Goal: Task Accomplishment & Management: Use online tool/utility

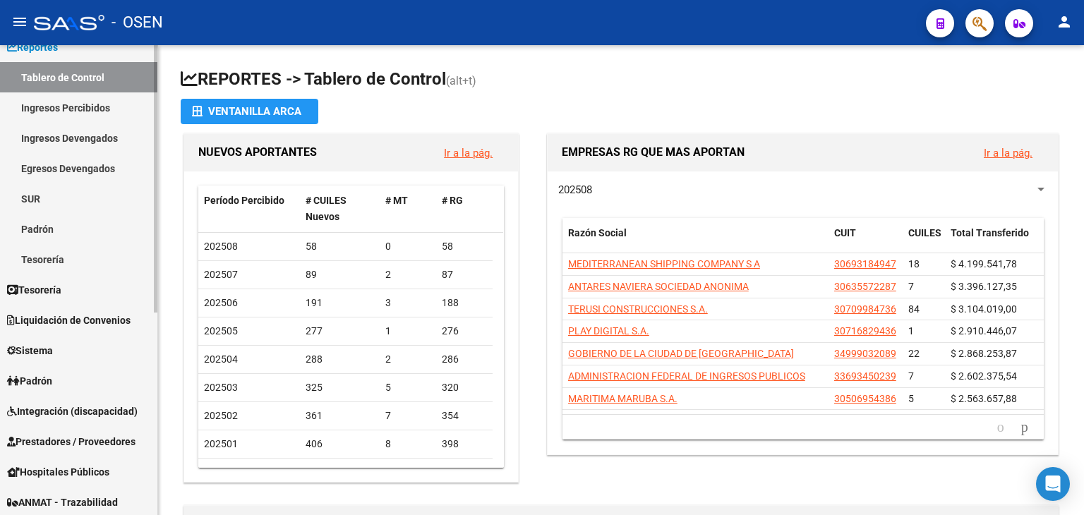
scroll to position [71, 0]
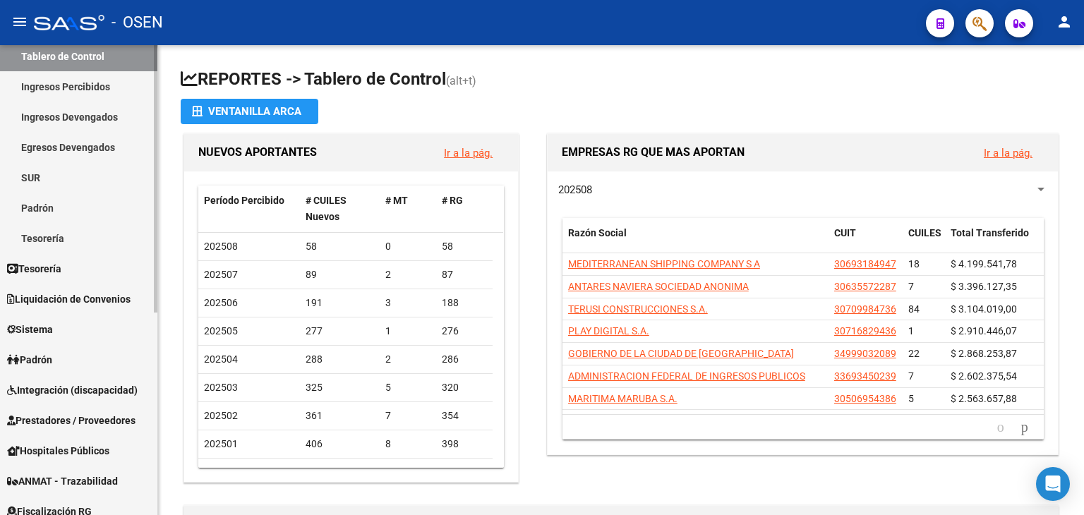
click at [82, 268] on link "Tesorería" at bounding box center [78, 268] width 157 height 30
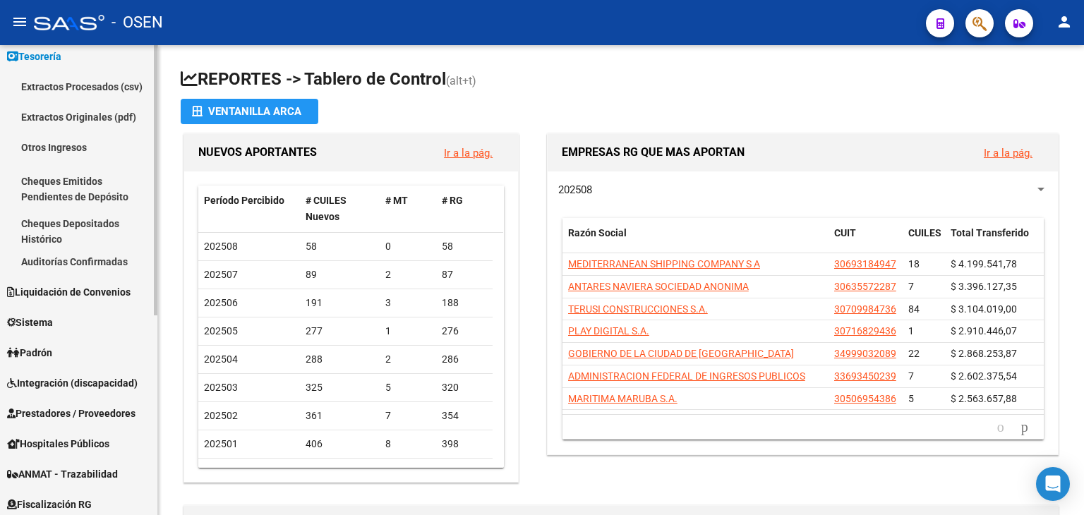
click at [54, 400] on link "Prestadores / Proveedores" at bounding box center [78, 413] width 157 height 30
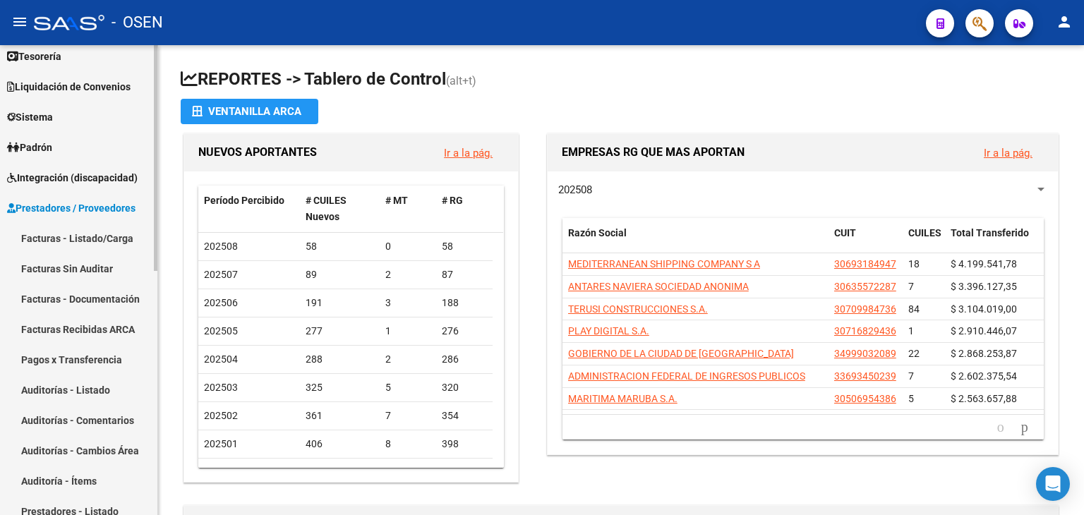
click at [84, 252] on link "Facturas - Listado/Carga" at bounding box center [78, 238] width 157 height 30
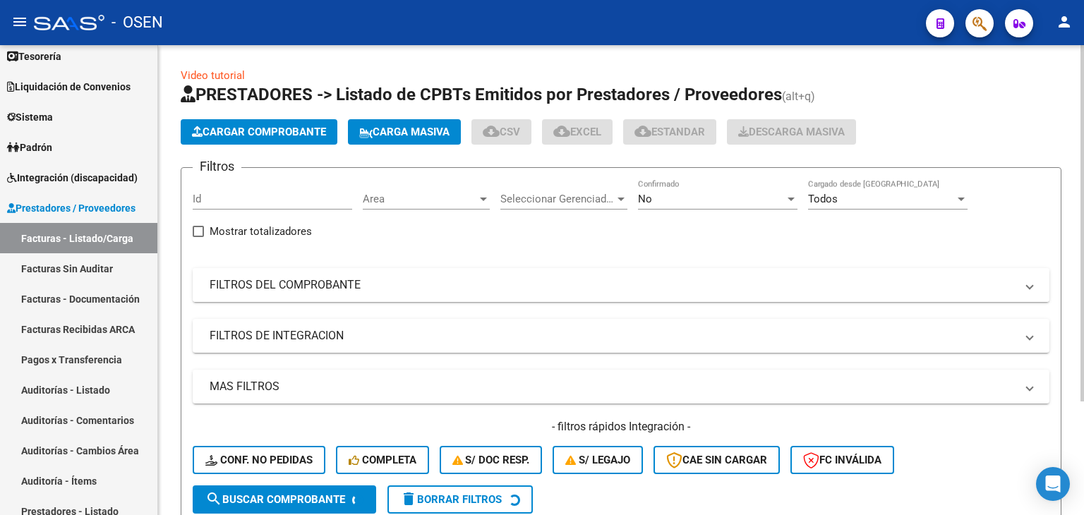
click at [764, 294] on mat-expansion-panel-header "FILTROS DEL COMPROBANTE" at bounding box center [621, 285] width 857 height 34
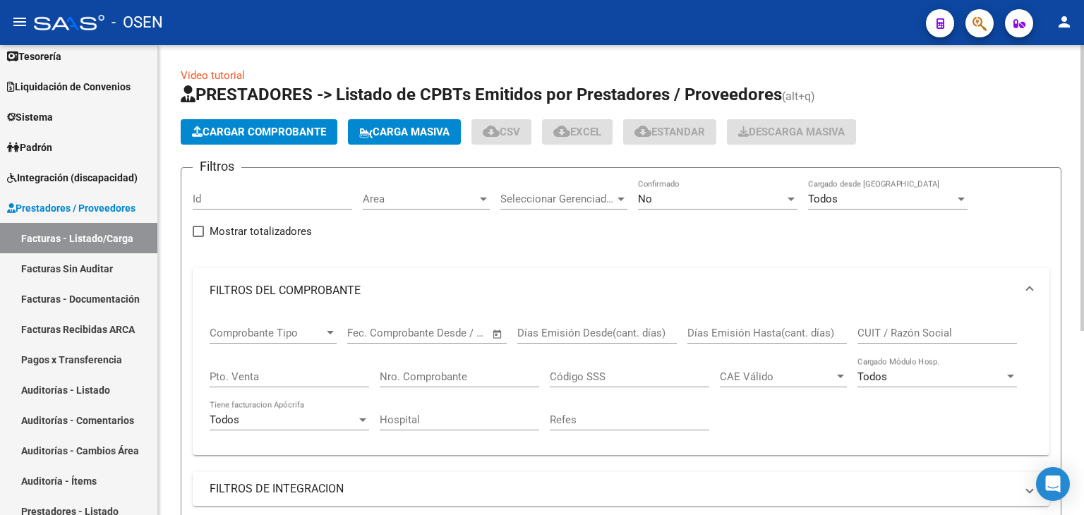
click at [873, 325] on div "CUIT / Razón Social" at bounding box center [938, 328] width 160 height 30
click at [463, 373] on input "Nro. Comprobante" at bounding box center [460, 377] width 160 height 13
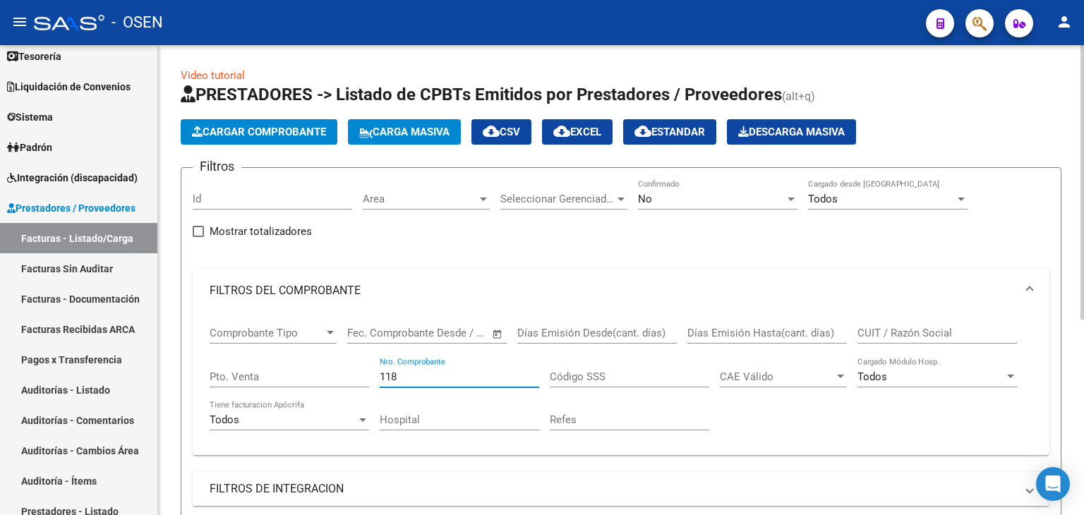
type input "118"
click at [644, 201] on span "No" at bounding box center [645, 199] width 14 height 13
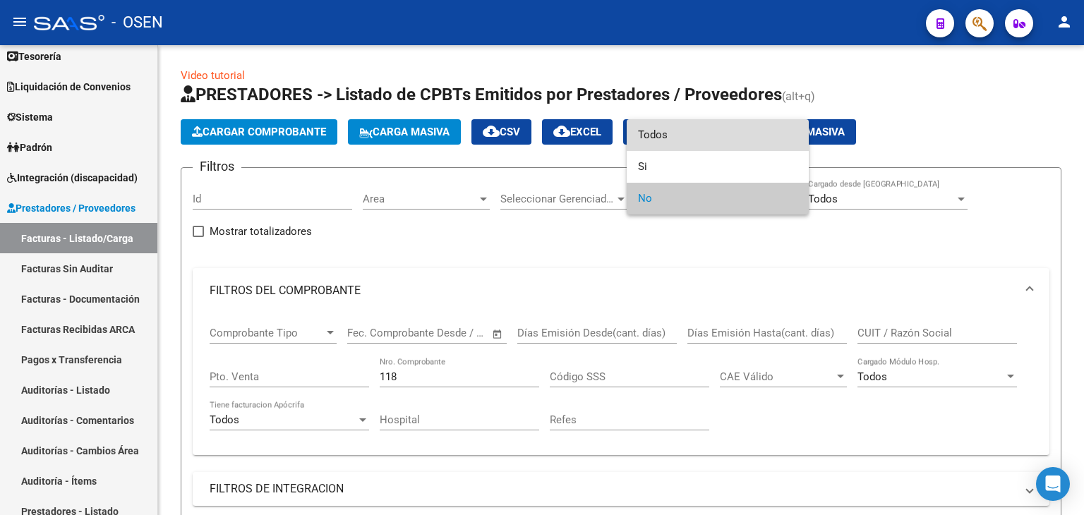
click at [672, 143] on span "Todos" at bounding box center [718, 135] width 160 height 32
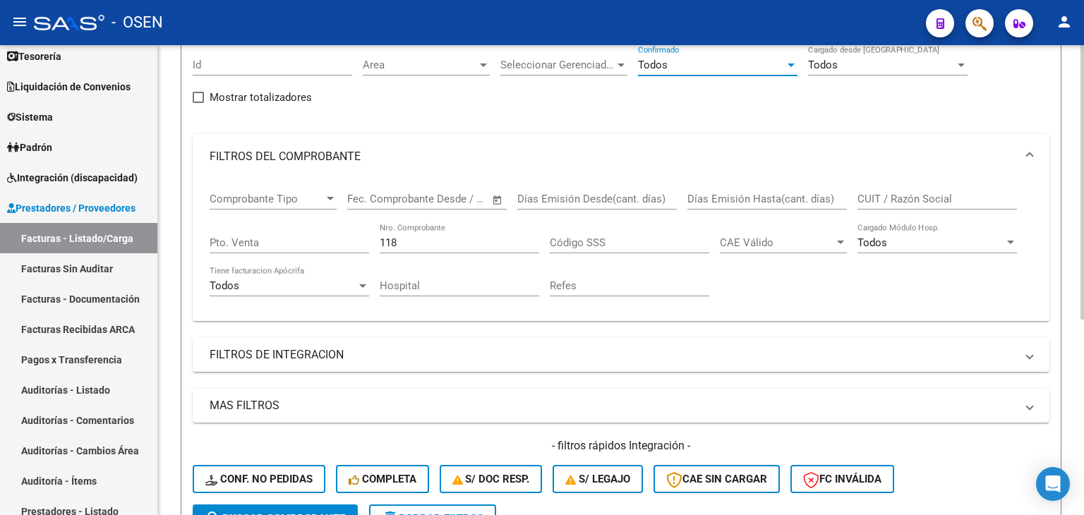
scroll to position [141, 0]
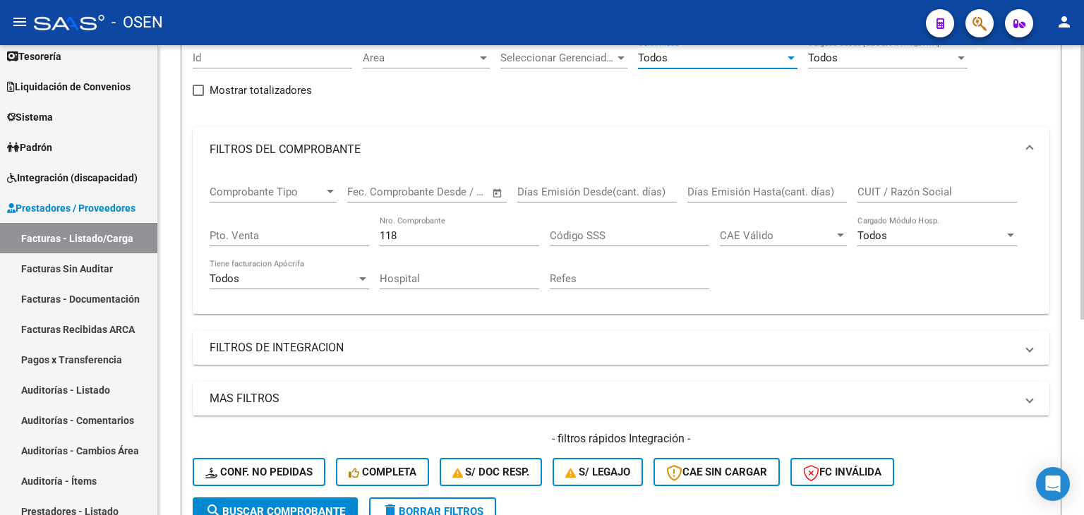
click at [251, 511] on span "search Buscar Comprobante" at bounding box center [275, 511] width 140 height 13
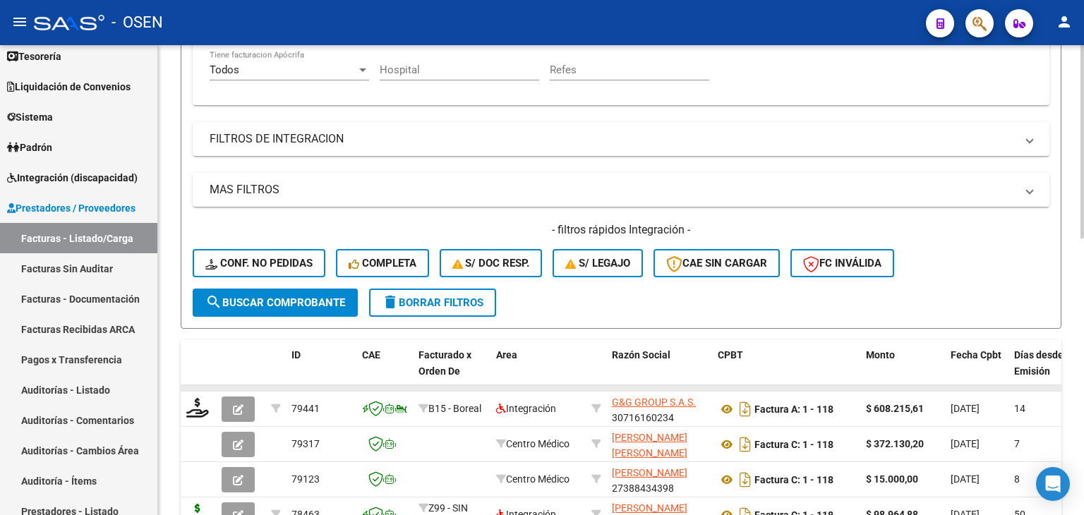
scroll to position [443, 0]
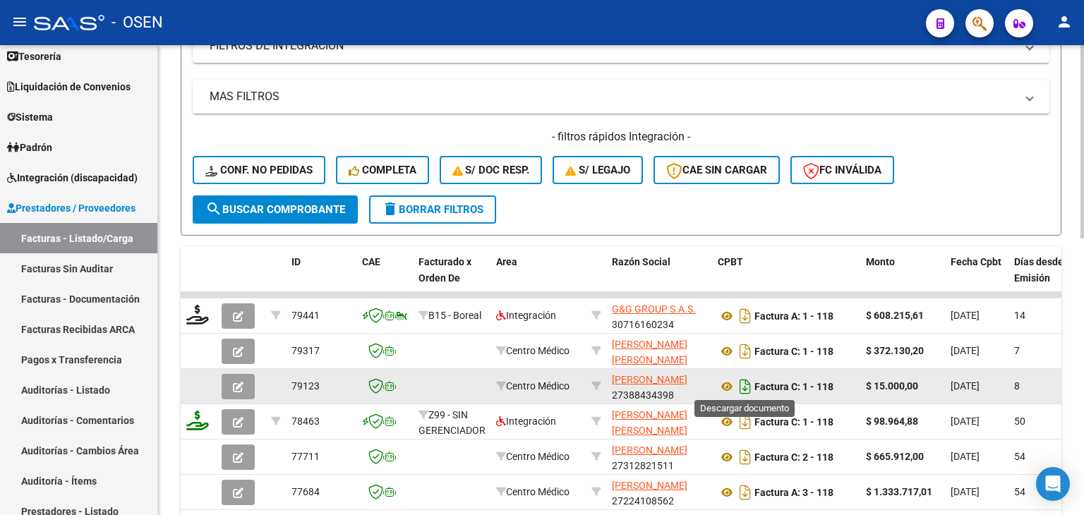
click at [741, 386] on icon "Descargar documento" at bounding box center [745, 387] width 18 height 23
